Goal: Check status: Check status

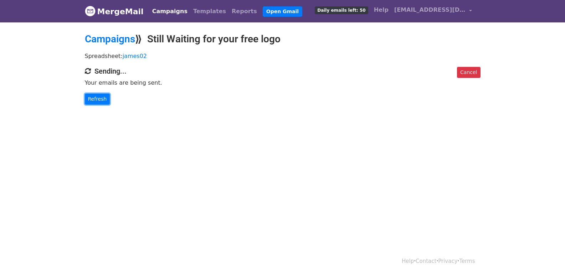
drag, startPoint x: 99, startPoint y: 95, endPoint x: 251, endPoint y: 185, distance: 176.8
click at [100, 96] on link "Refresh" at bounding box center [97, 99] width 25 height 11
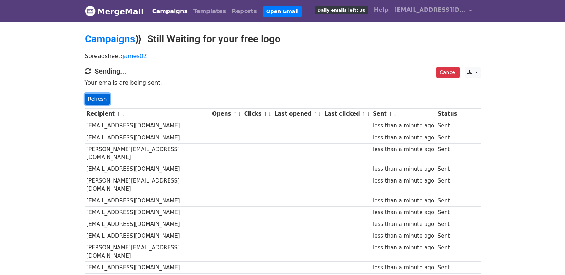
click at [100, 98] on link "Refresh" at bounding box center [97, 99] width 25 height 11
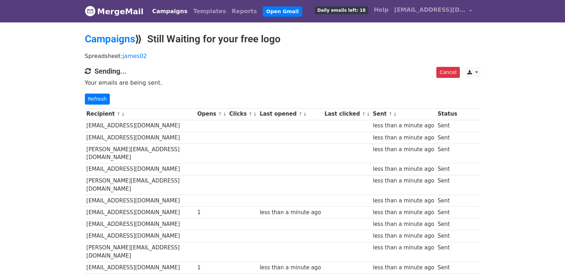
click at [99, 93] on div "Cancel CSV Excel Sending... Your emails are being sent. Refresh" at bounding box center [282, 86] width 406 height 38
click at [99, 96] on link "Refresh" at bounding box center [97, 99] width 25 height 11
click at [102, 97] on link "Refresh" at bounding box center [97, 99] width 25 height 11
